Goal: Transaction & Acquisition: Register for event/course

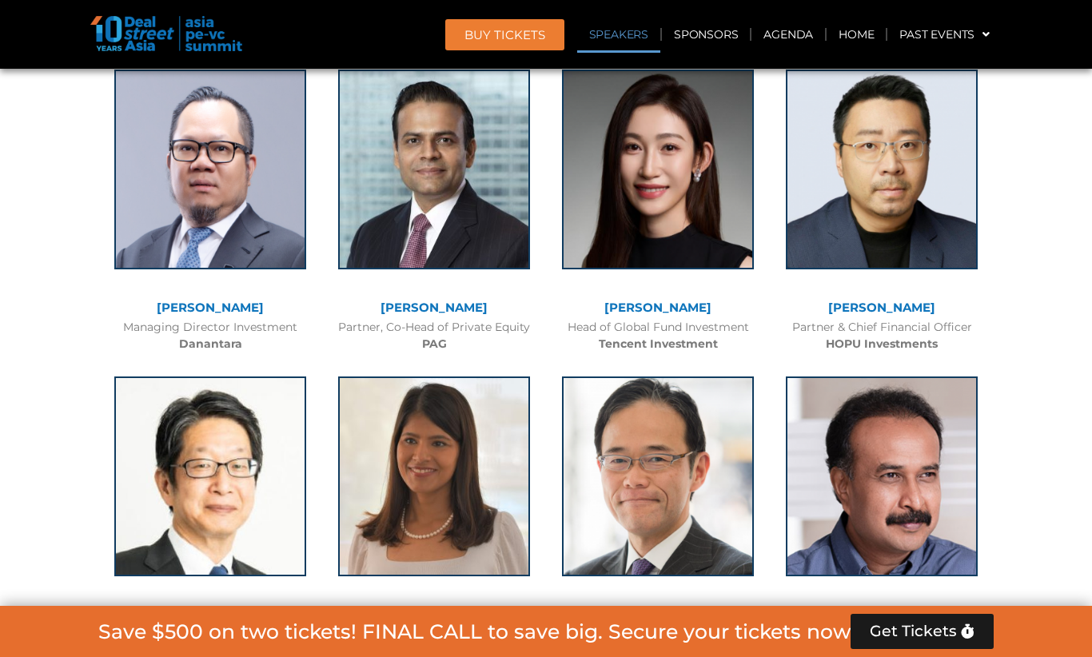
scroll to position [1804, 0]
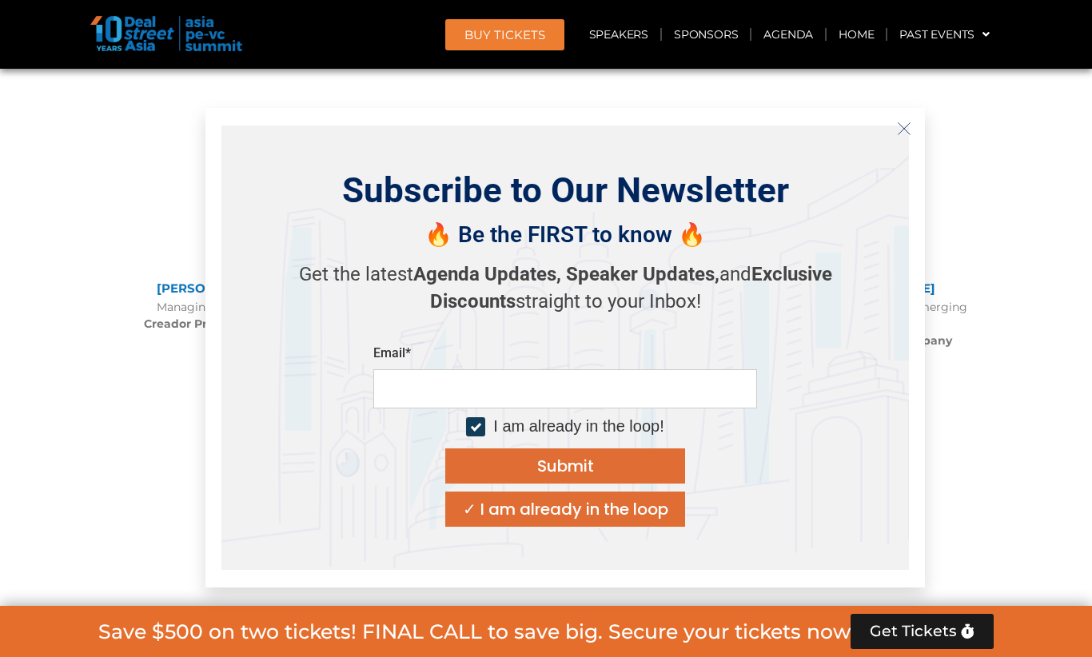
scroll to position [4881, 0]
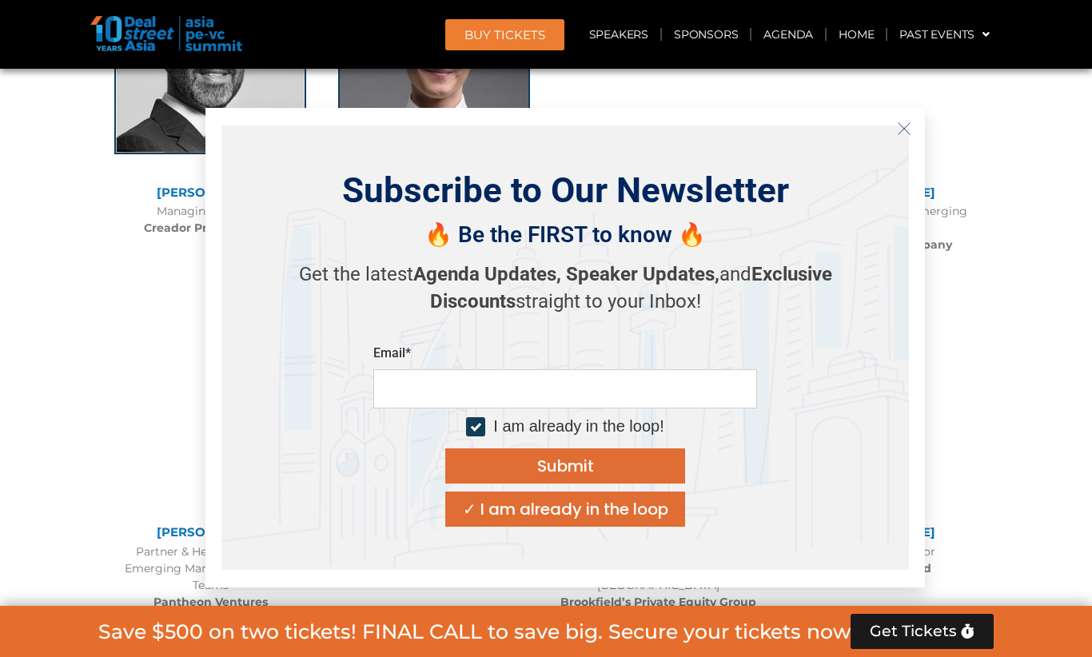
click at [911, 125] on icon "Close" at bounding box center [904, 129] width 14 height 14
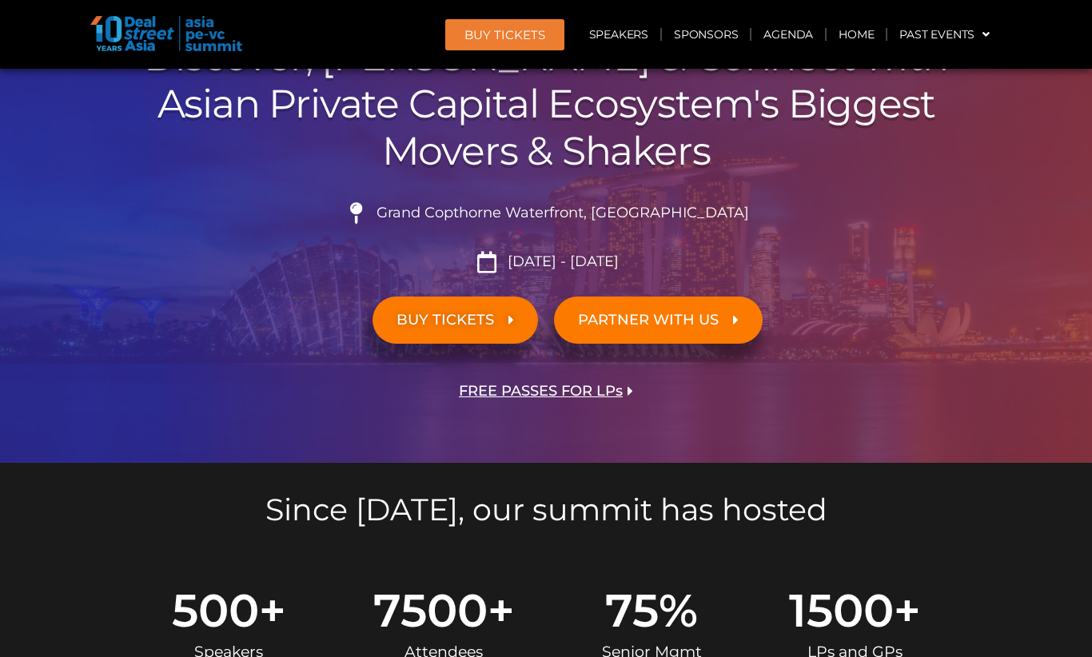
scroll to position [0, 0]
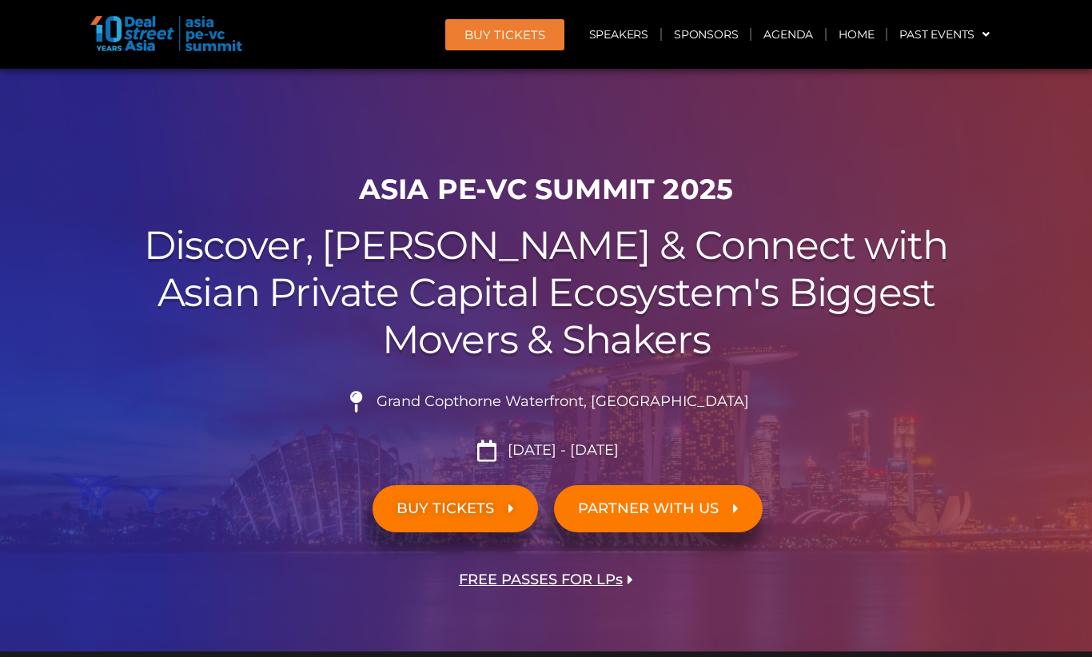
click at [477, 514] on span "BUY TICKETS" at bounding box center [446, 508] width 98 height 15
